Goal: Check status

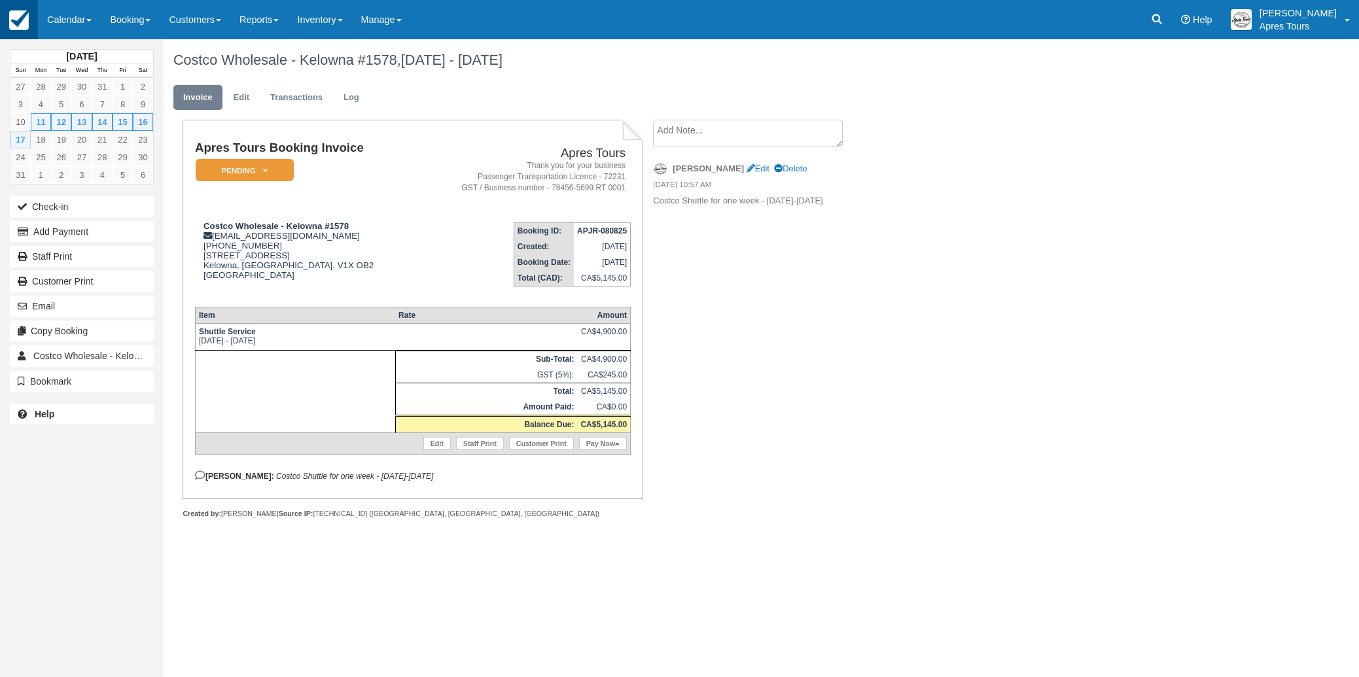
click at [29, 18] on link at bounding box center [19, 19] width 38 height 39
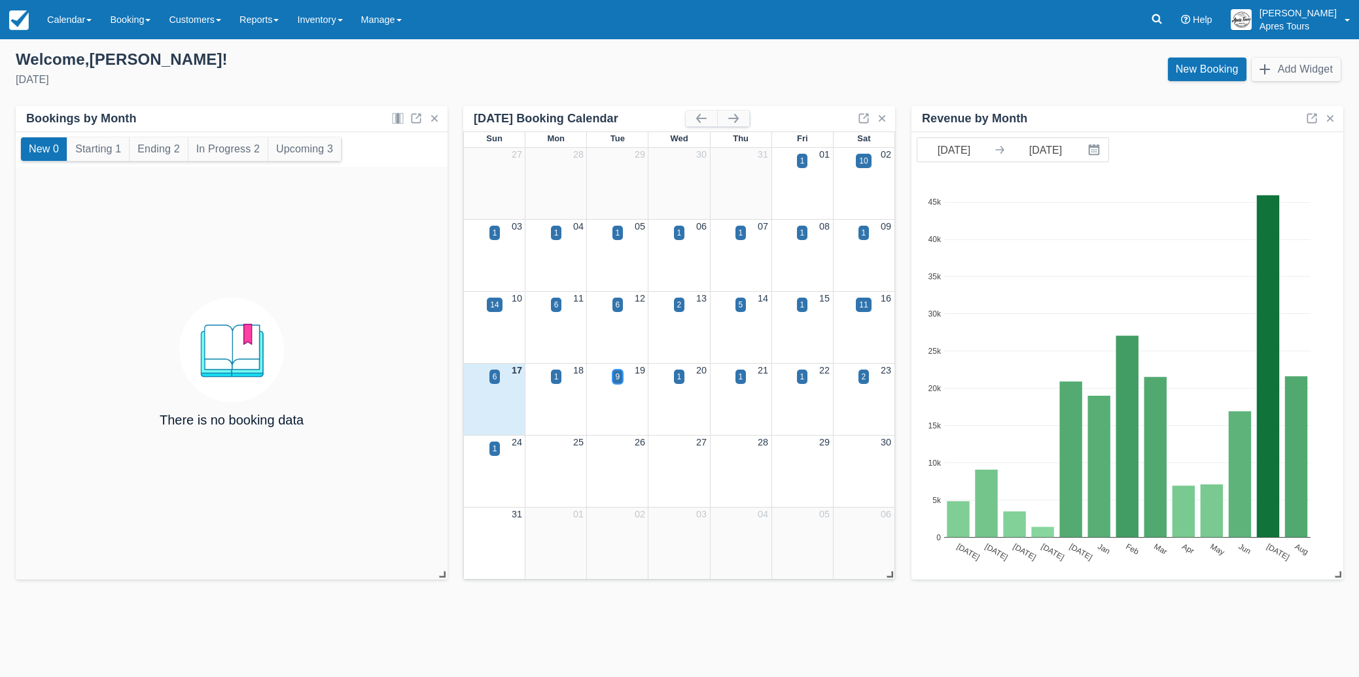
click at [620, 378] on div "9" at bounding box center [618, 377] width 5 height 12
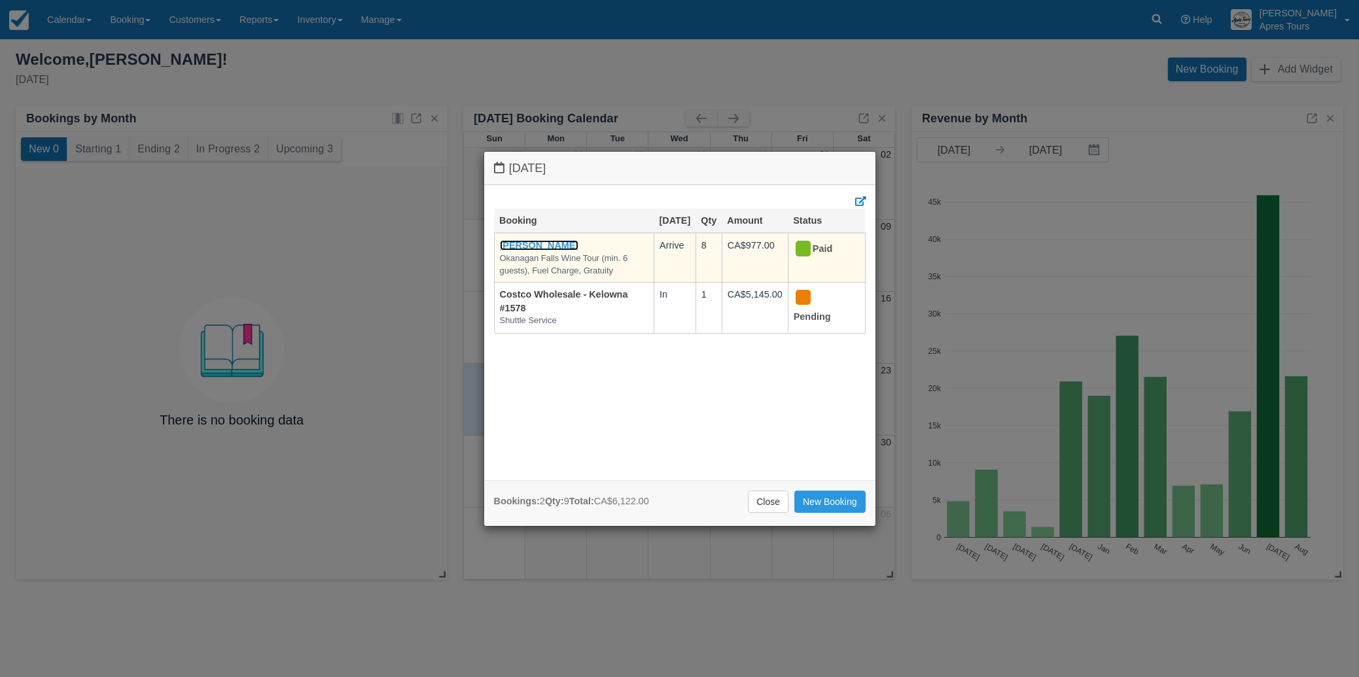
click at [526, 251] on link "[PERSON_NAME]" at bounding box center [539, 245] width 79 height 10
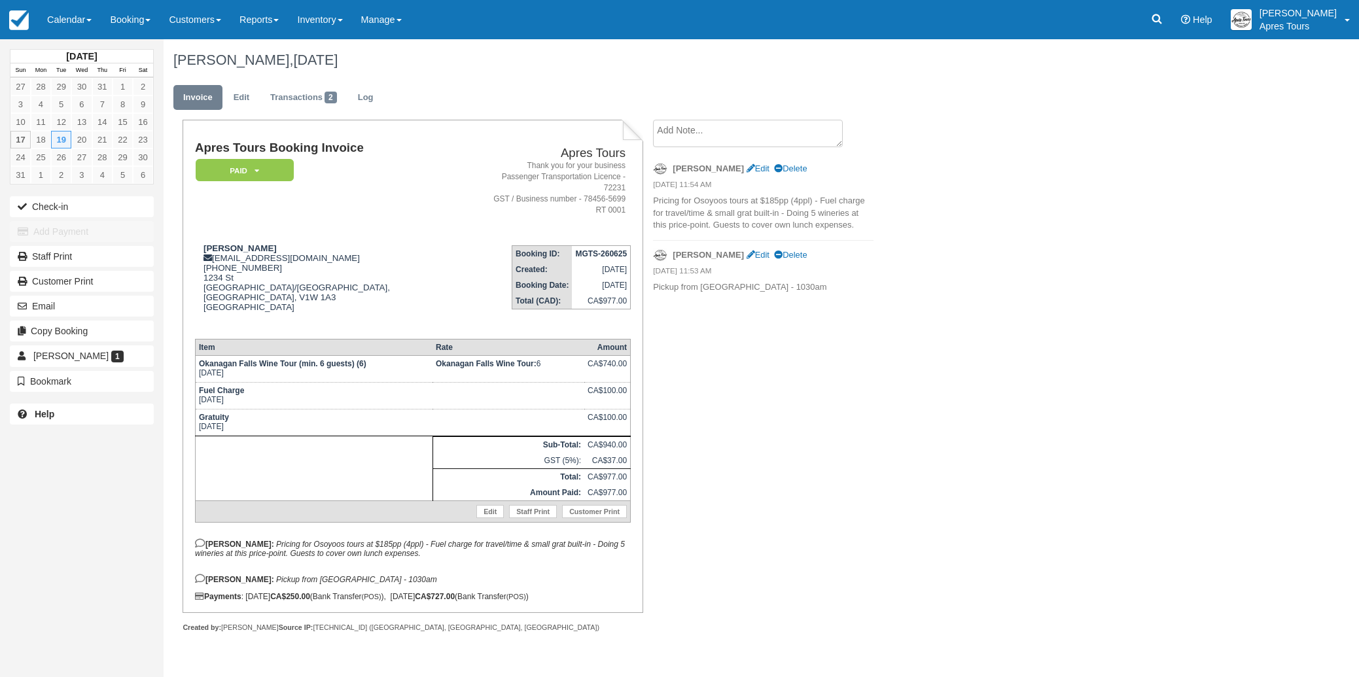
click at [24, 26] on img at bounding box center [19, 20] width 20 height 20
